Goal: Transaction & Acquisition: Book appointment/travel/reservation

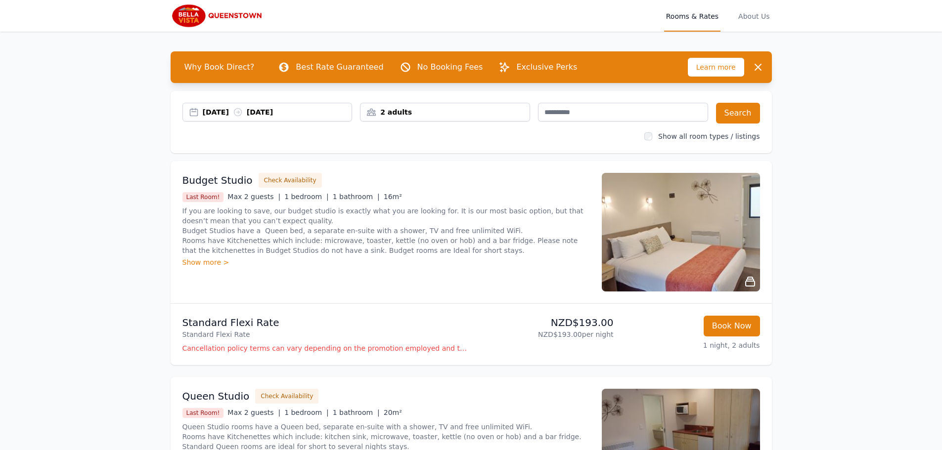
click at [223, 112] on div "[DATE] [DATE]" at bounding box center [277, 112] width 149 height 10
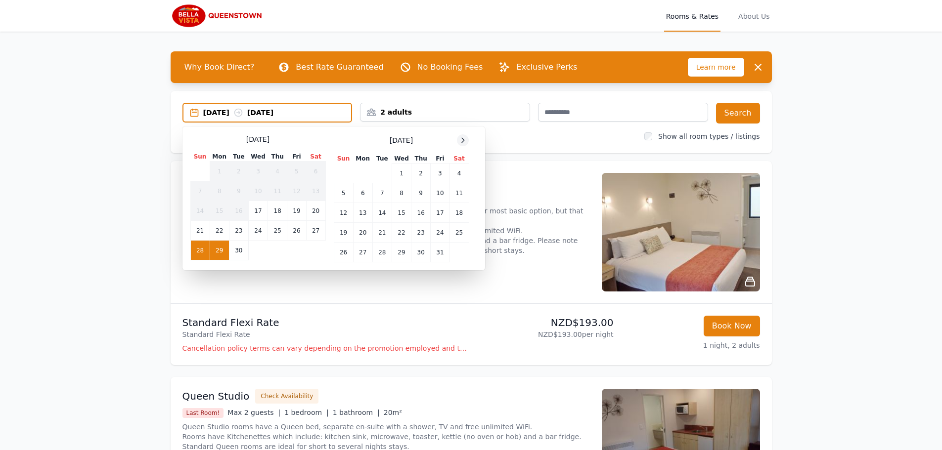
click at [464, 140] on icon at bounding box center [463, 140] width 2 height 4
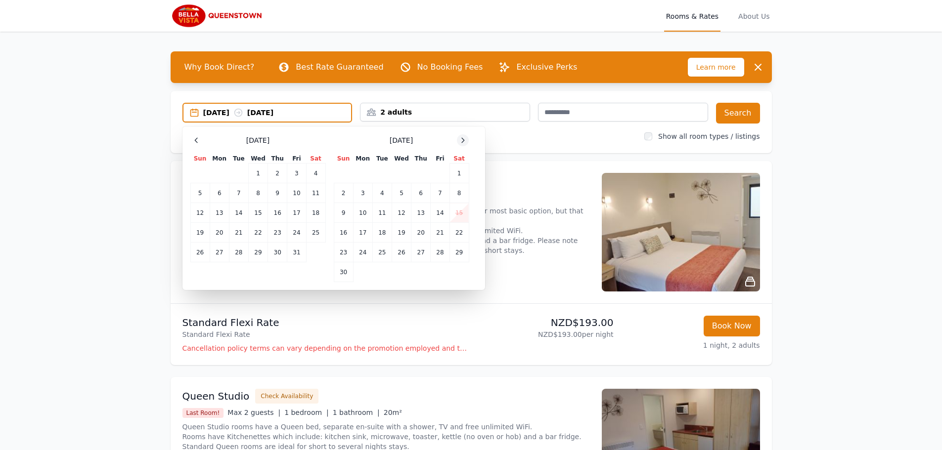
click at [464, 140] on icon at bounding box center [463, 140] width 2 height 4
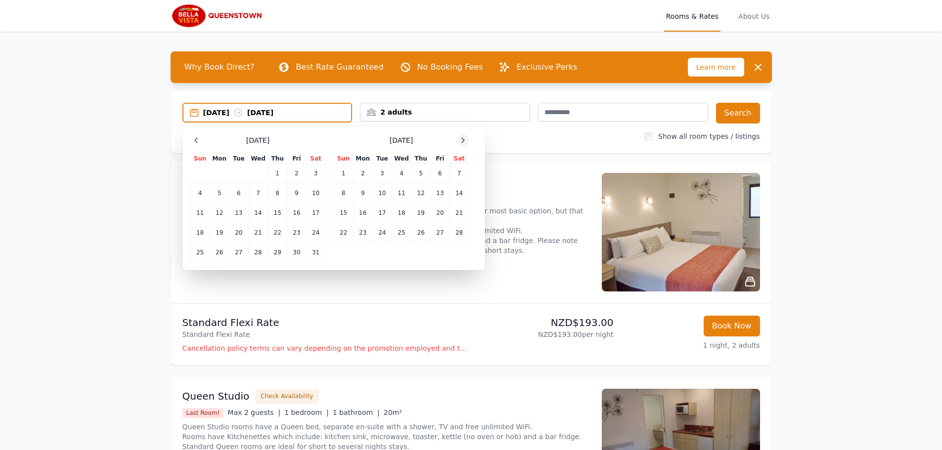
click at [464, 140] on icon at bounding box center [463, 140] width 2 height 4
click at [342, 232] on td "22" at bounding box center [343, 233] width 19 height 20
click at [438, 231] on td "27" at bounding box center [440, 233] width 19 height 20
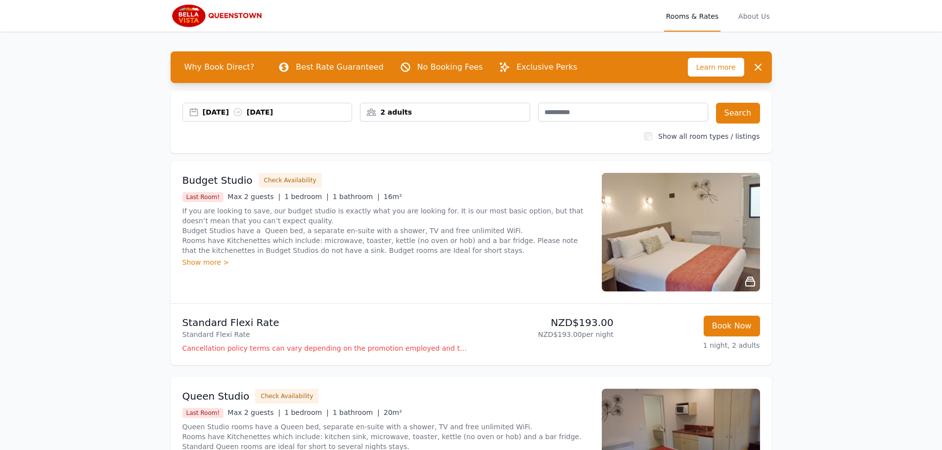
click at [425, 112] on div "2 adults" at bounding box center [444, 112] width 169 height 10
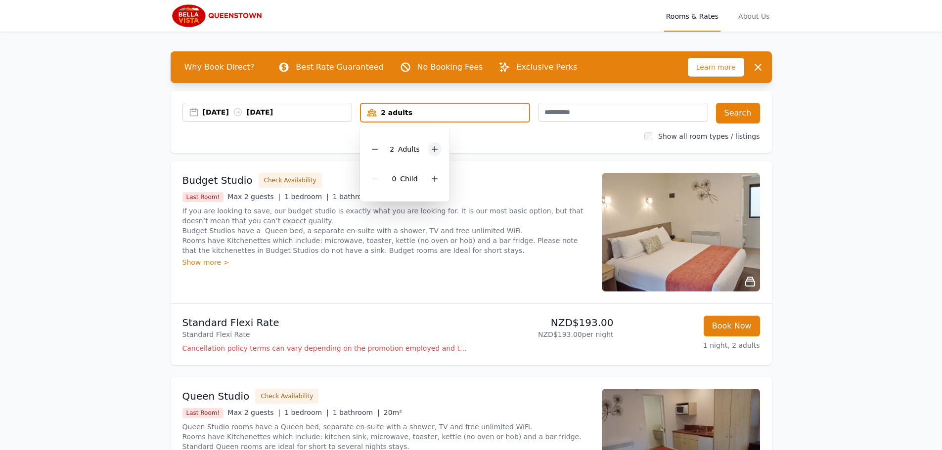
click at [436, 148] on icon at bounding box center [435, 149] width 8 height 8
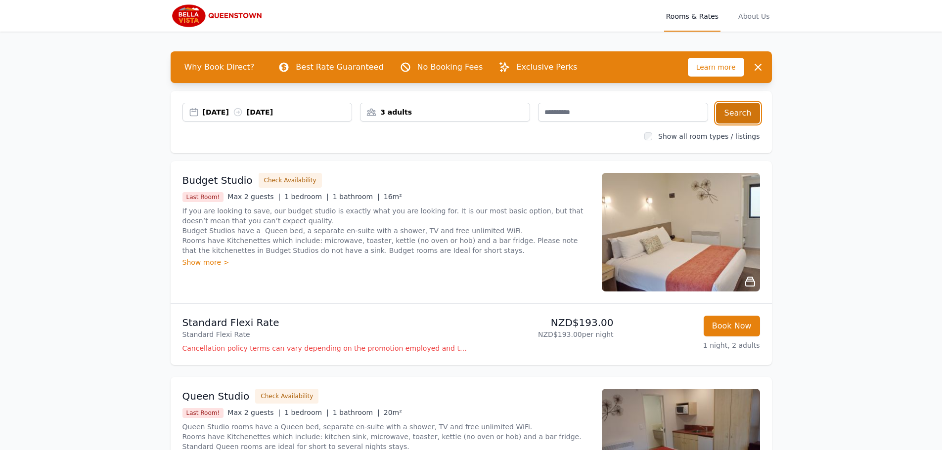
click at [751, 114] on button "Search" at bounding box center [738, 113] width 44 height 21
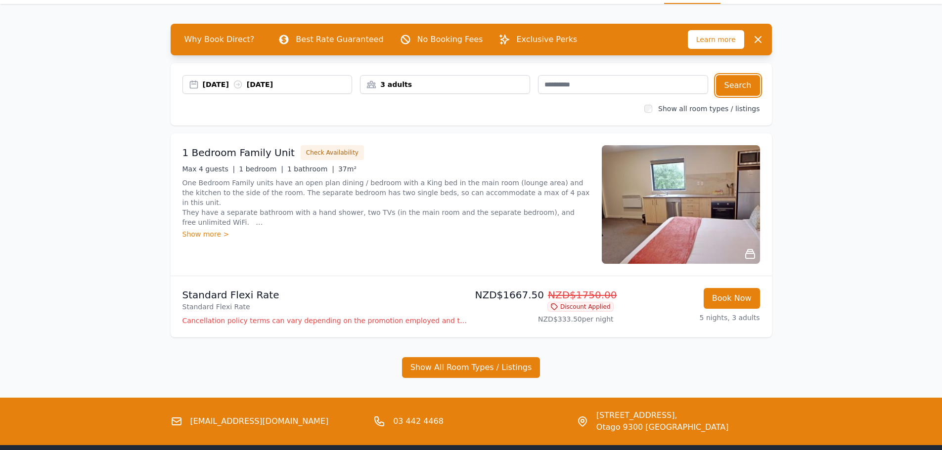
scroll to position [29, 0]
